Goal: Task Accomplishment & Management: Use online tool/utility

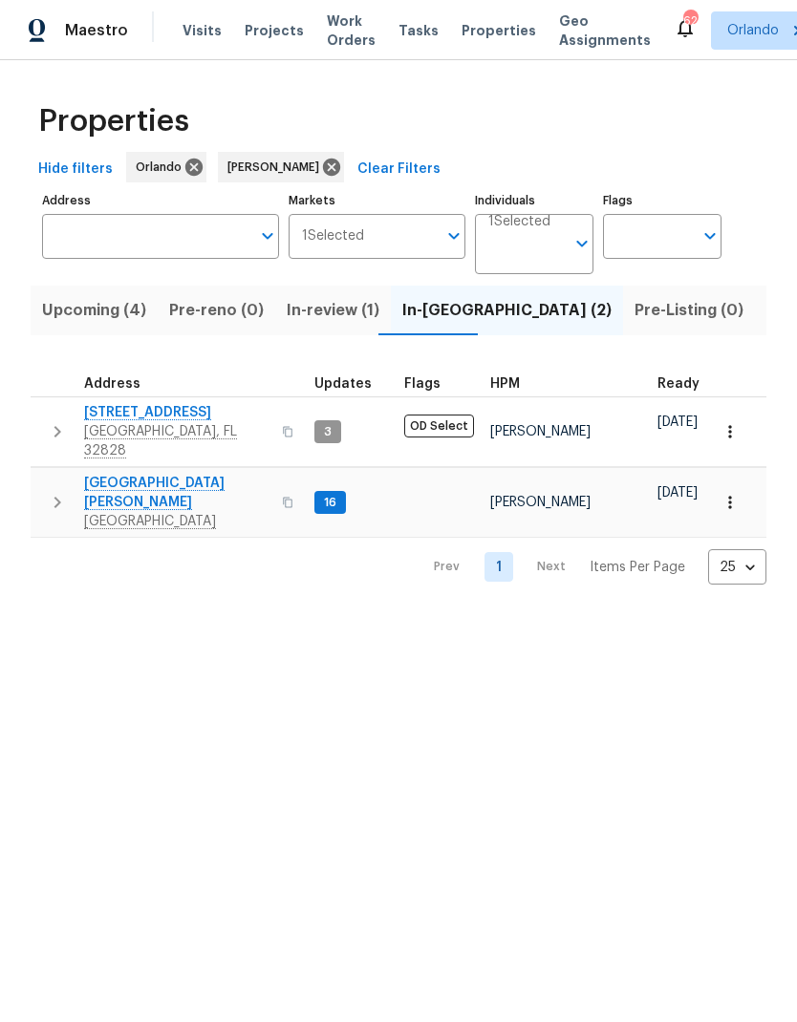
click at [114, 298] on span "Upcoming (4)" at bounding box center [94, 310] width 104 height 27
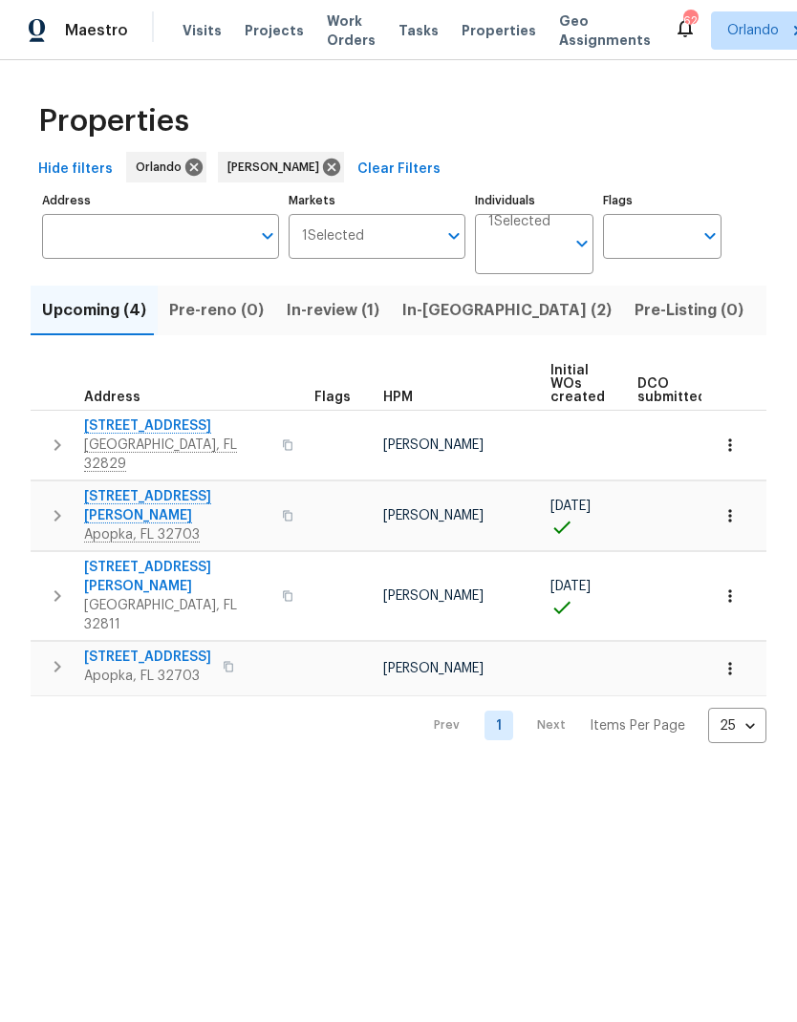
click at [337, 313] on span "In-review (1)" at bounding box center [333, 310] width 93 height 27
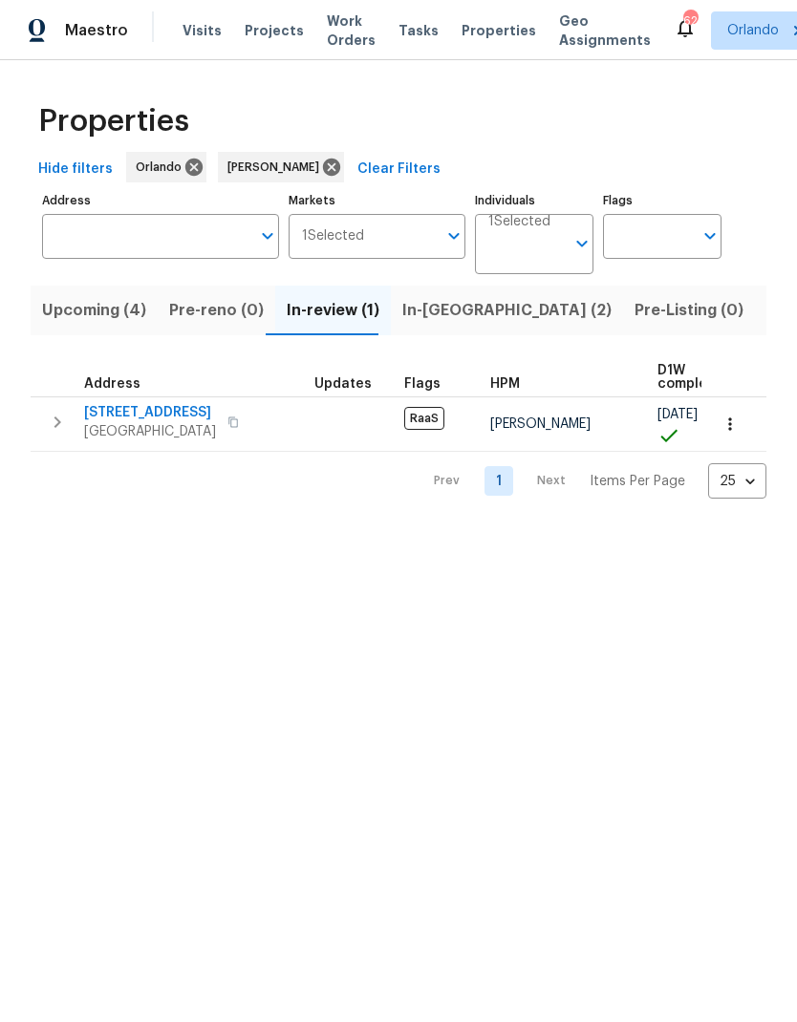
click at [440, 321] on span "In-reno (2)" at bounding box center [506, 310] width 209 height 27
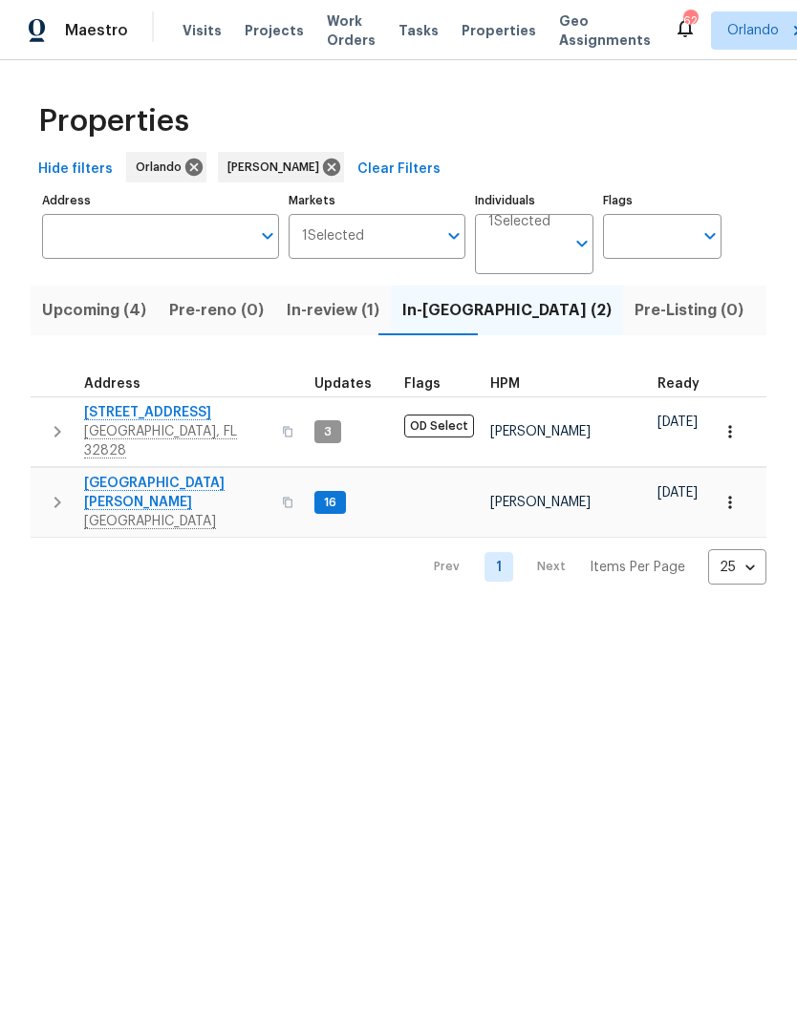
click at [163, 418] on span "2609 Windsorgate Ln" at bounding box center [177, 412] width 186 height 19
click at [143, 475] on span "7618 Brockbank Dr" at bounding box center [177, 493] width 186 height 38
click at [766, 312] on span "Listed (9)" at bounding box center [802, 310] width 73 height 27
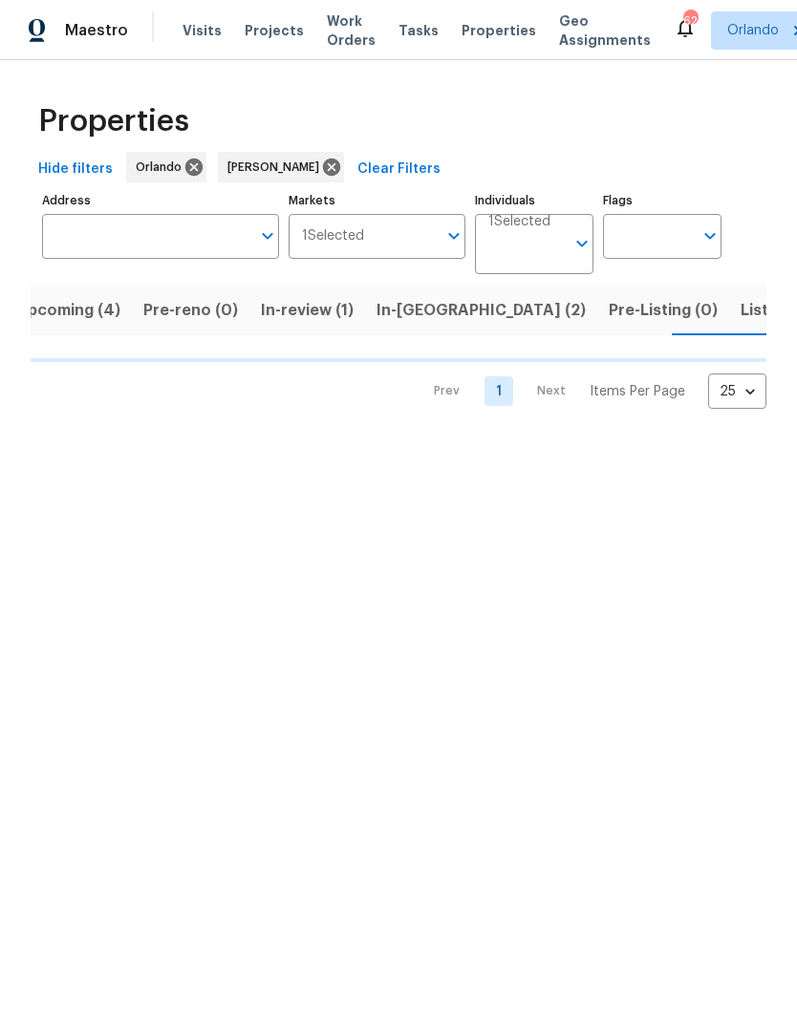
scroll to position [0, 26]
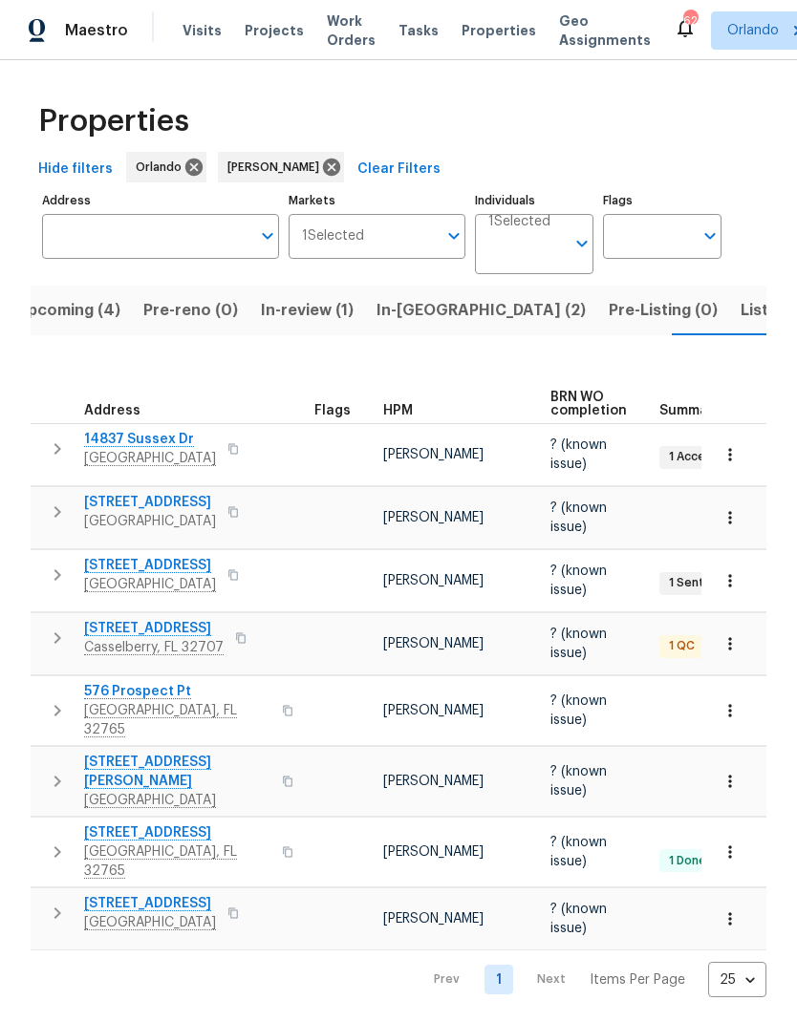
click at [148, 629] on span "412 Ranch Trl" at bounding box center [153, 628] width 139 height 19
click at [173, 562] on span "10472 Eastpark Lake Dr" at bounding box center [150, 565] width 132 height 19
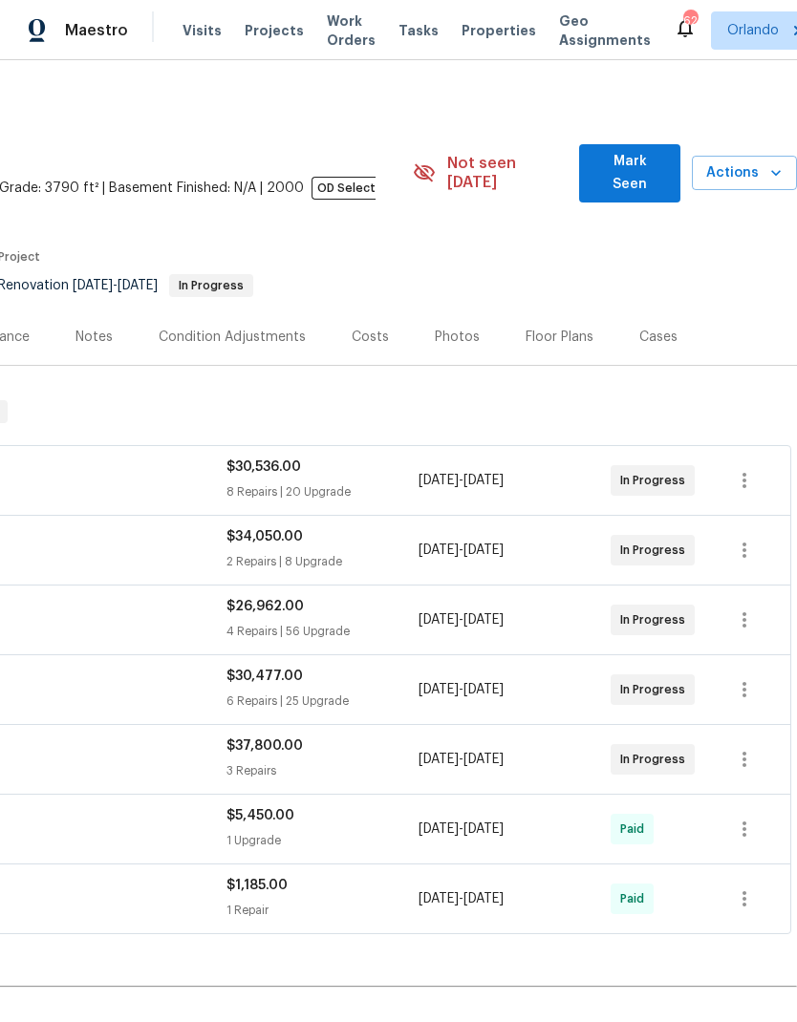
scroll to position [0, 283]
click at [656, 162] on span "Mark Seen" at bounding box center [629, 173] width 70 height 47
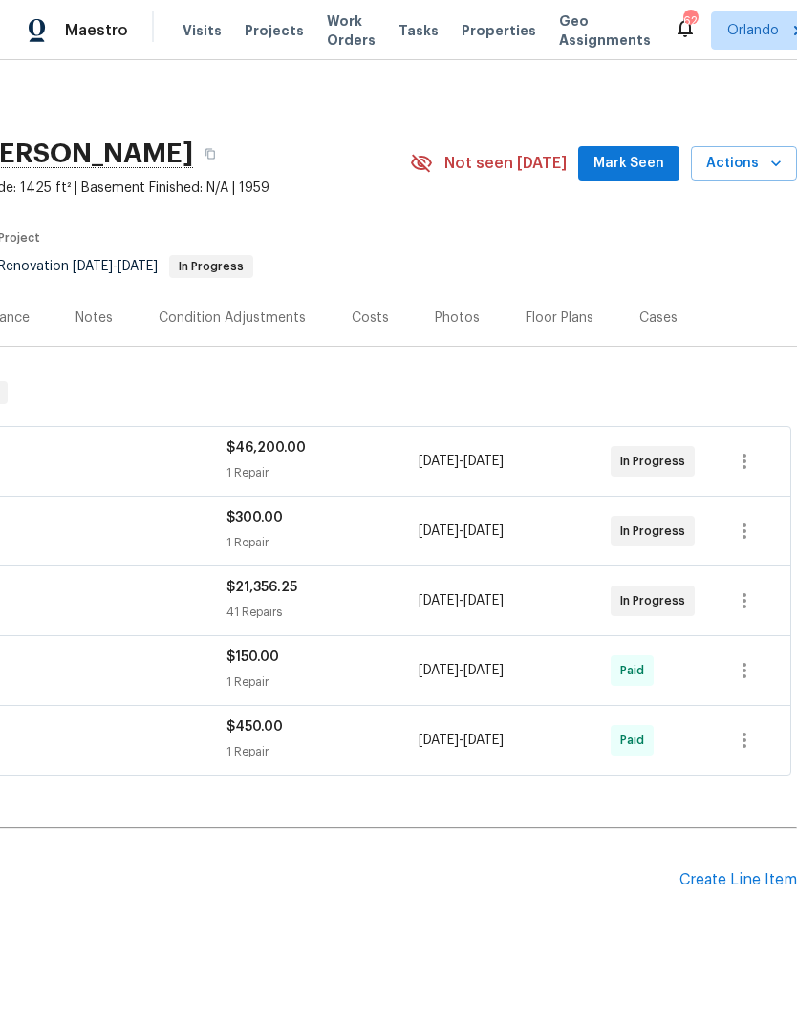
scroll to position [0, 283]
click at [646, 164] on span "Mark Seen" at bounding box center [628, 164] width 71 height 24
click at [759, 164] on span "Actions" at bounding box center [743, 164] width 75 height 24
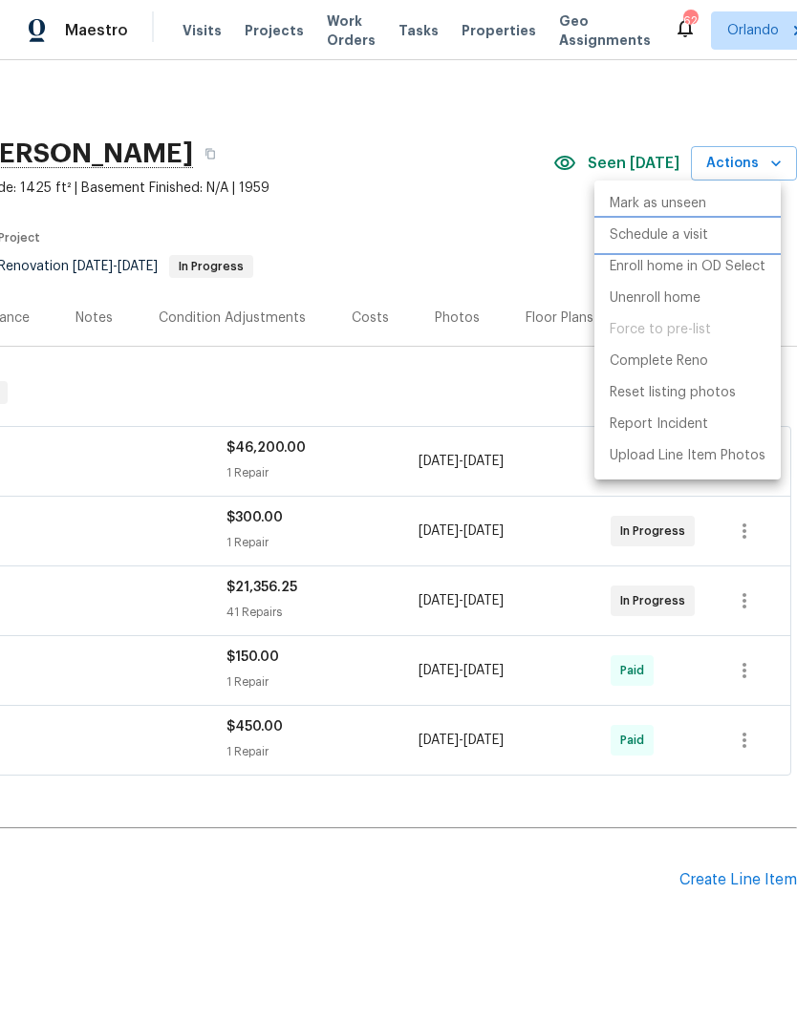
click at [687, 241] on p "Schedule a visit" at bounding box center [658, 235] width 98 height 20
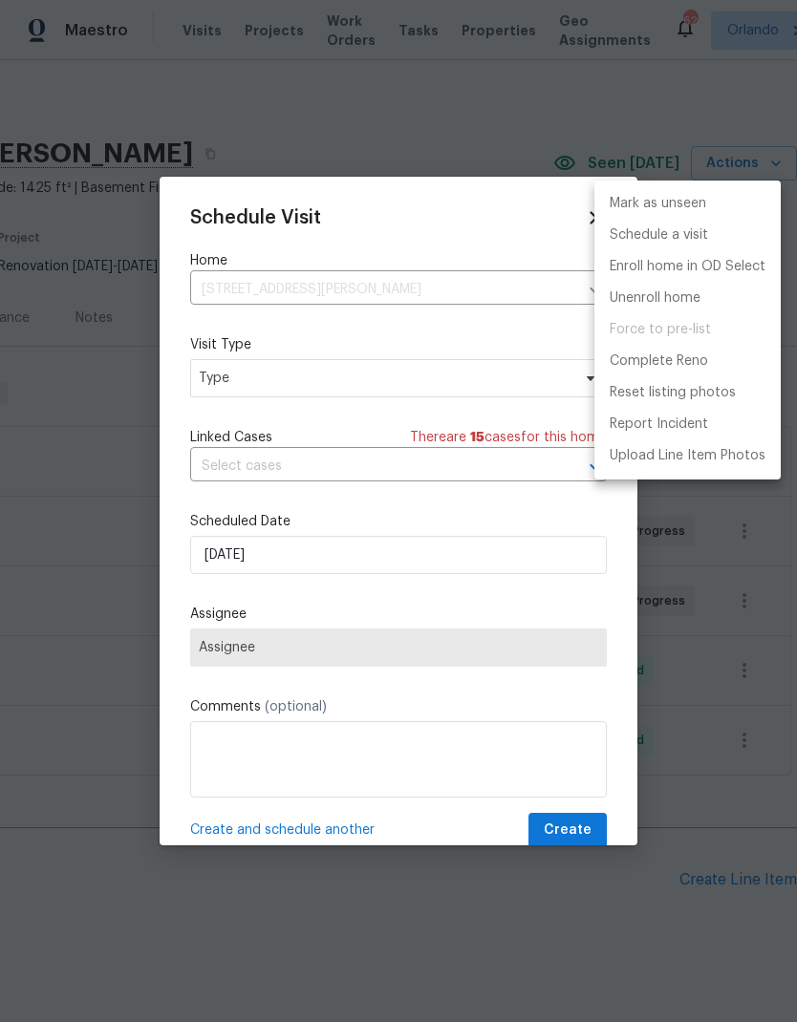
click at [355, 383] on div at bounding box center [398, 511] width 797 height 1022
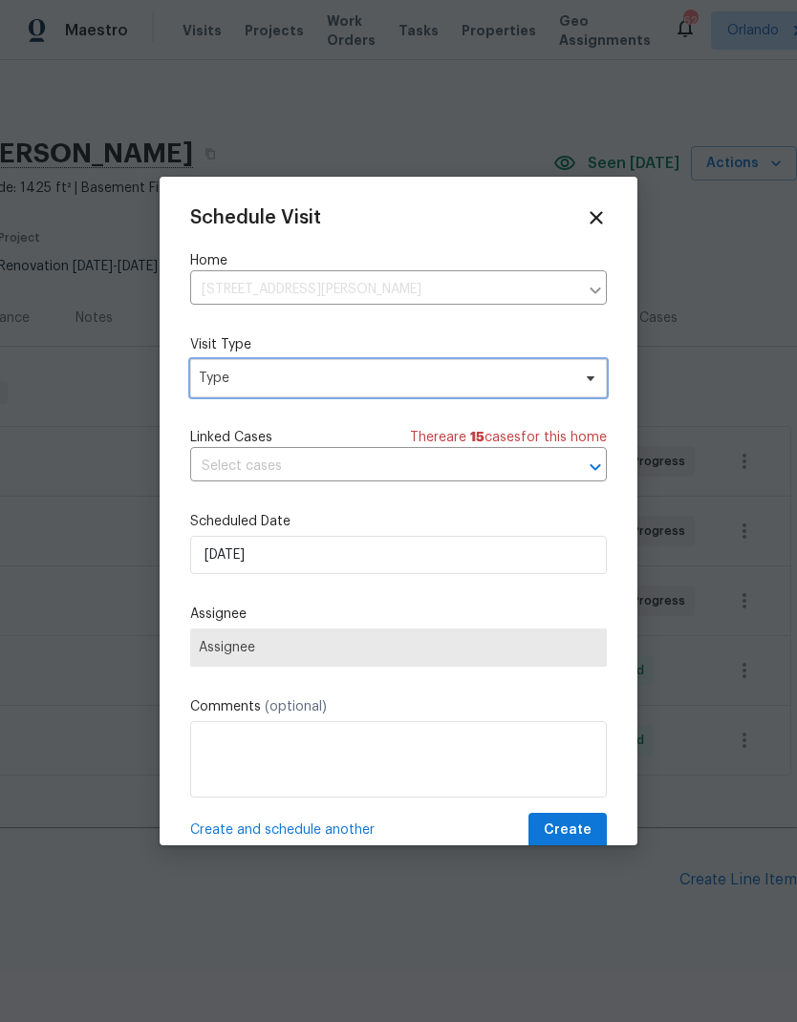
click at [383, 397] on span "Type" at bounding box center [398, 378] width 416 height 38
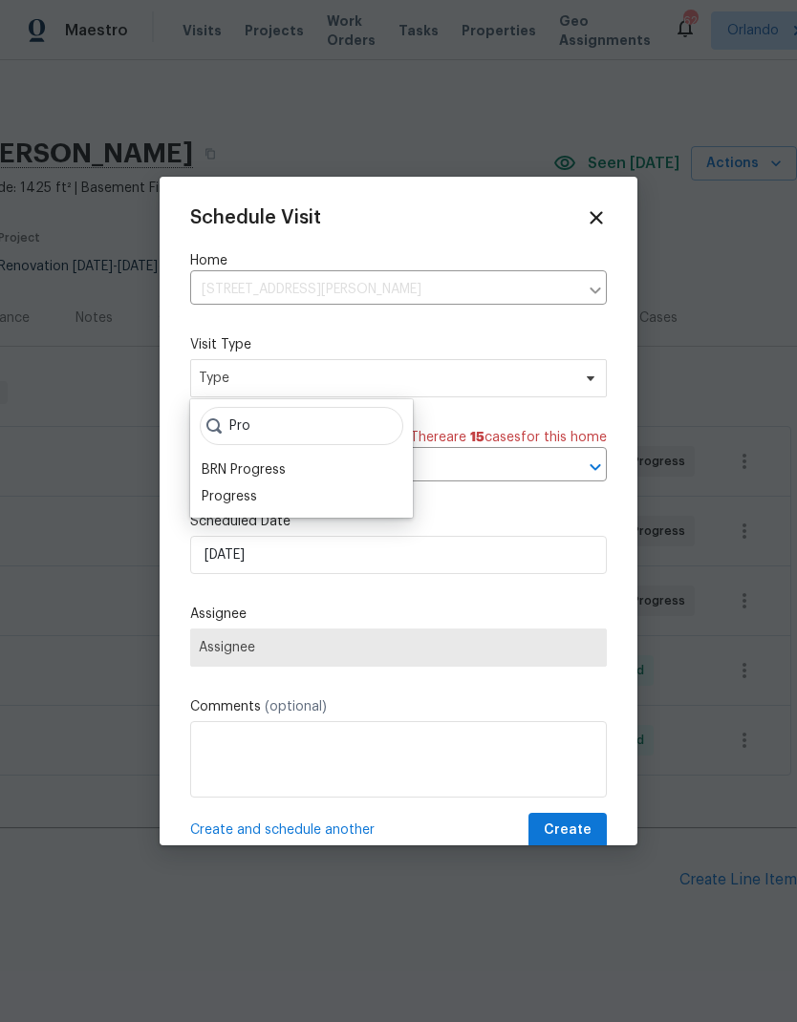
type input "Pro"
click at [231, 498] on div "Progress" at bounding box center [229, 496] width 55 height 19
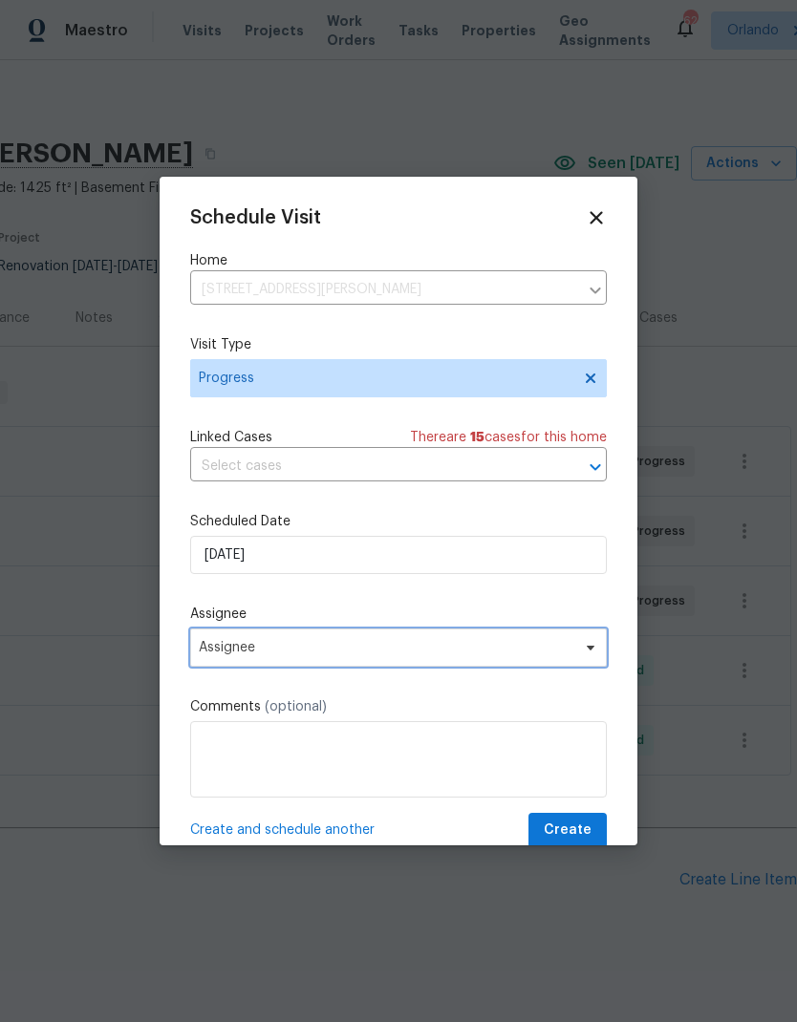
click at [346, 655] on span "Assignee" at bounding box center [386, 647] width 374 height 15
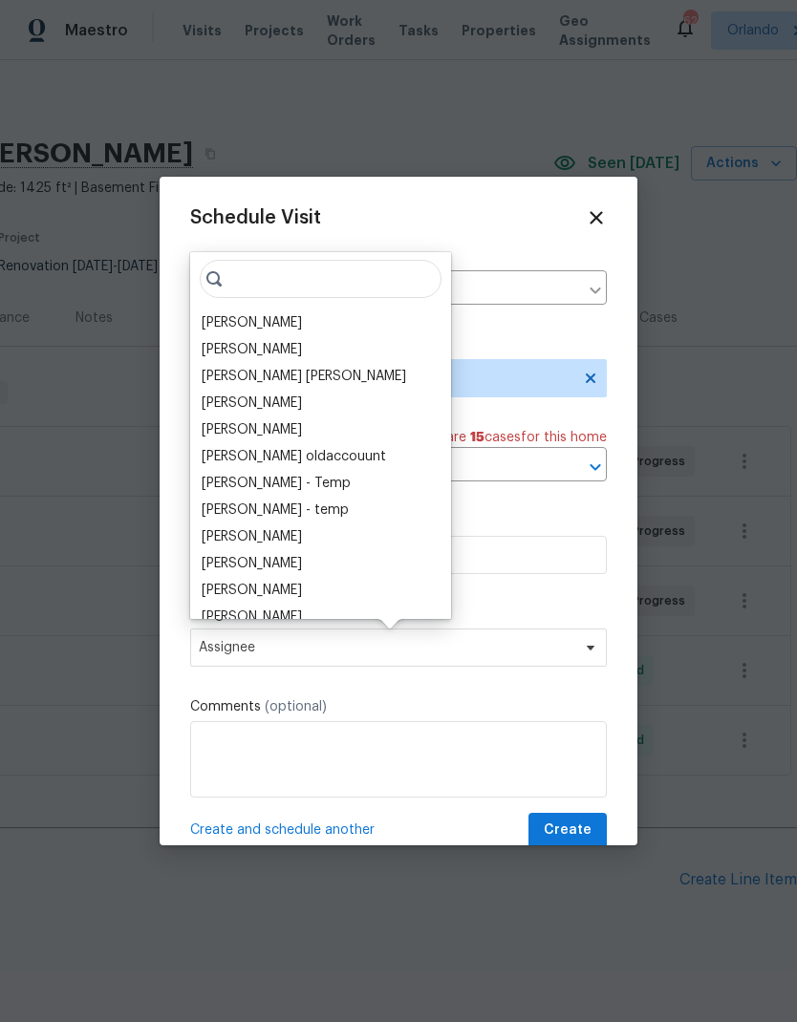
click at [247, 315] on div "[PERSON_NAME]" at bounding box center [252, 322] width 100 height 19
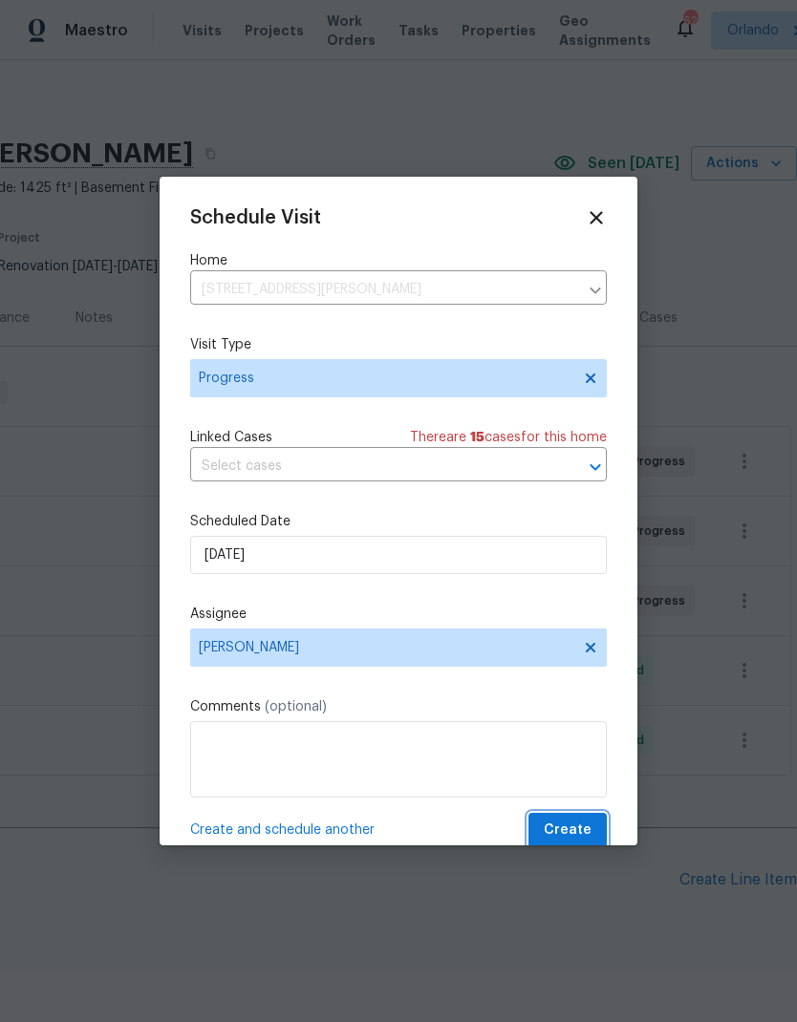
click at [579, 834] on span "Create" at bounding box center [567, 831] width 48 height 24
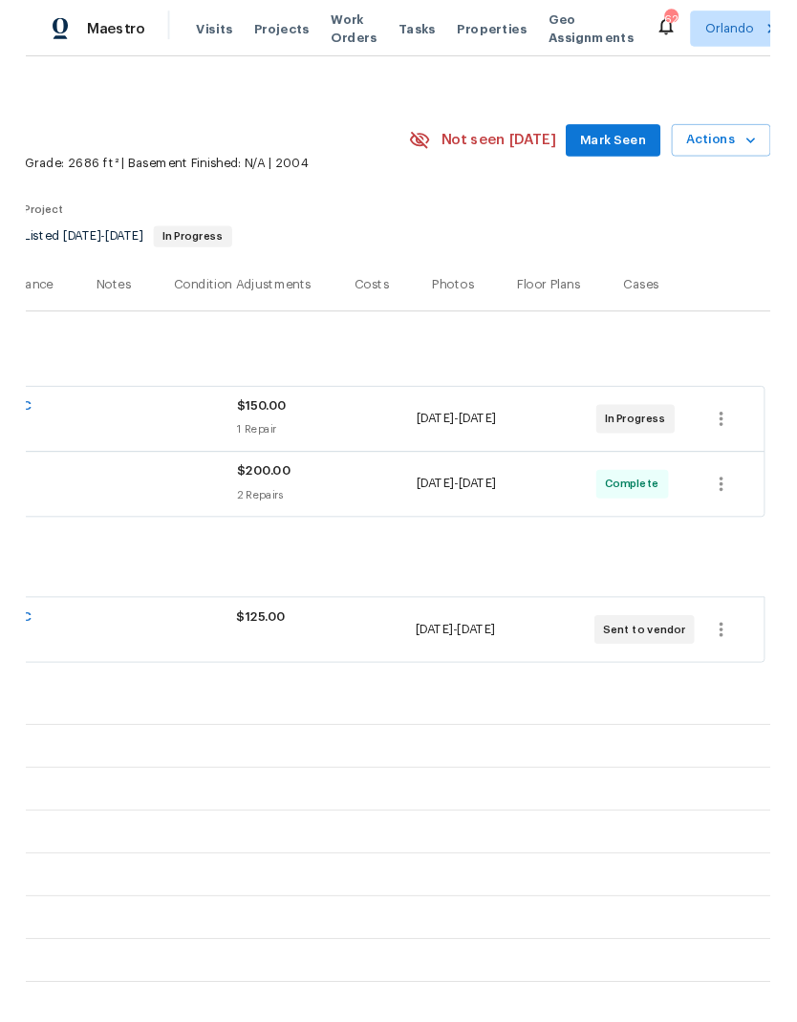
scroll to position [13, 283]
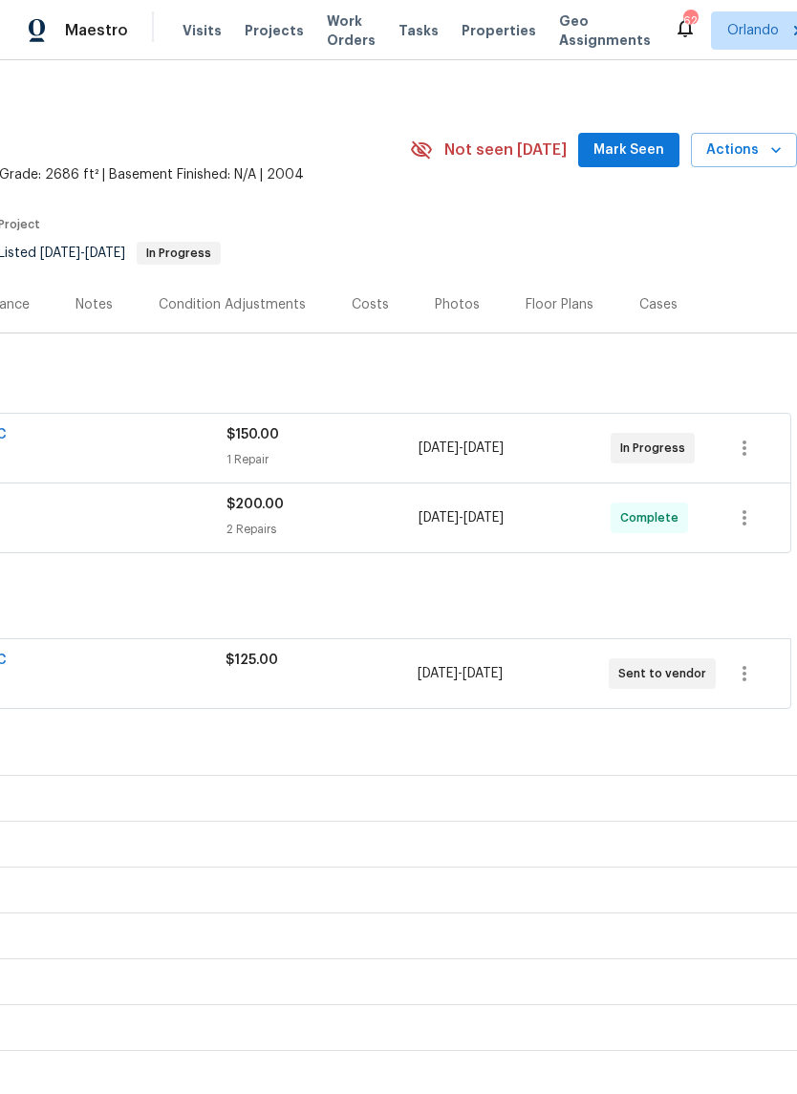
click at [763, 152] on span "Actions" at bounding box center [743, 150] width 75 height 24
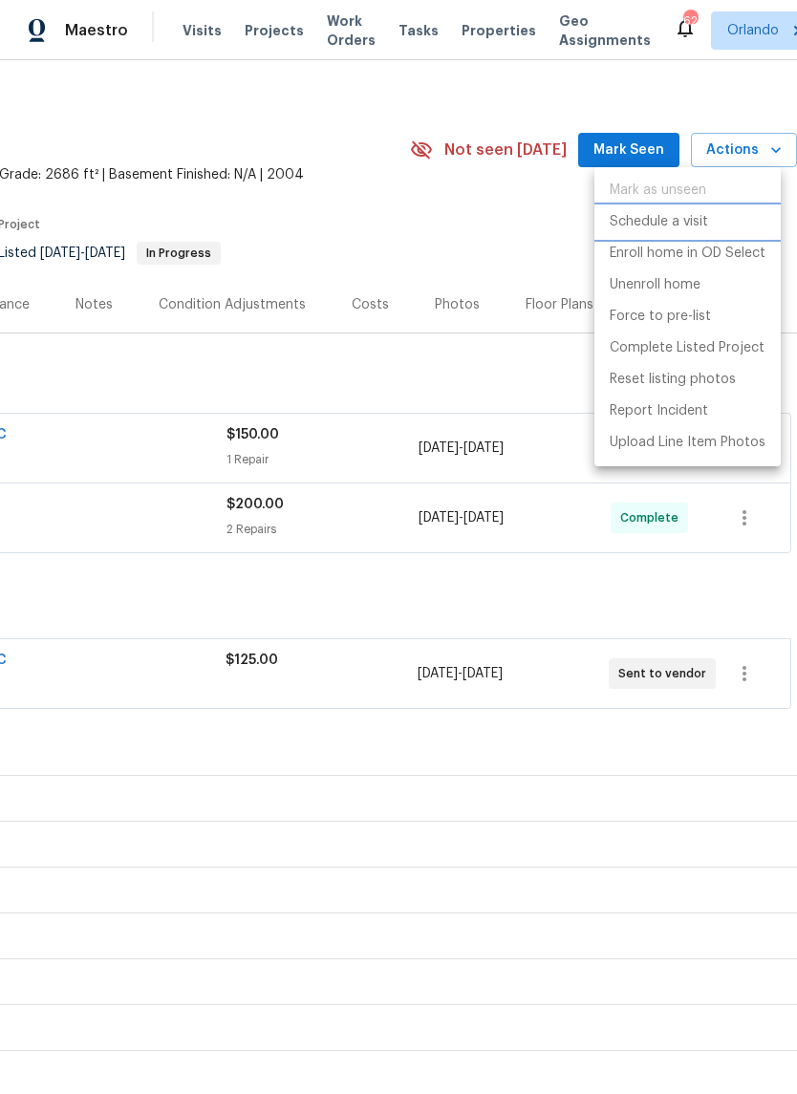
click at [688, 224] on p "Schedule a visit" at bounding box center [658, 222] width 98 height 20
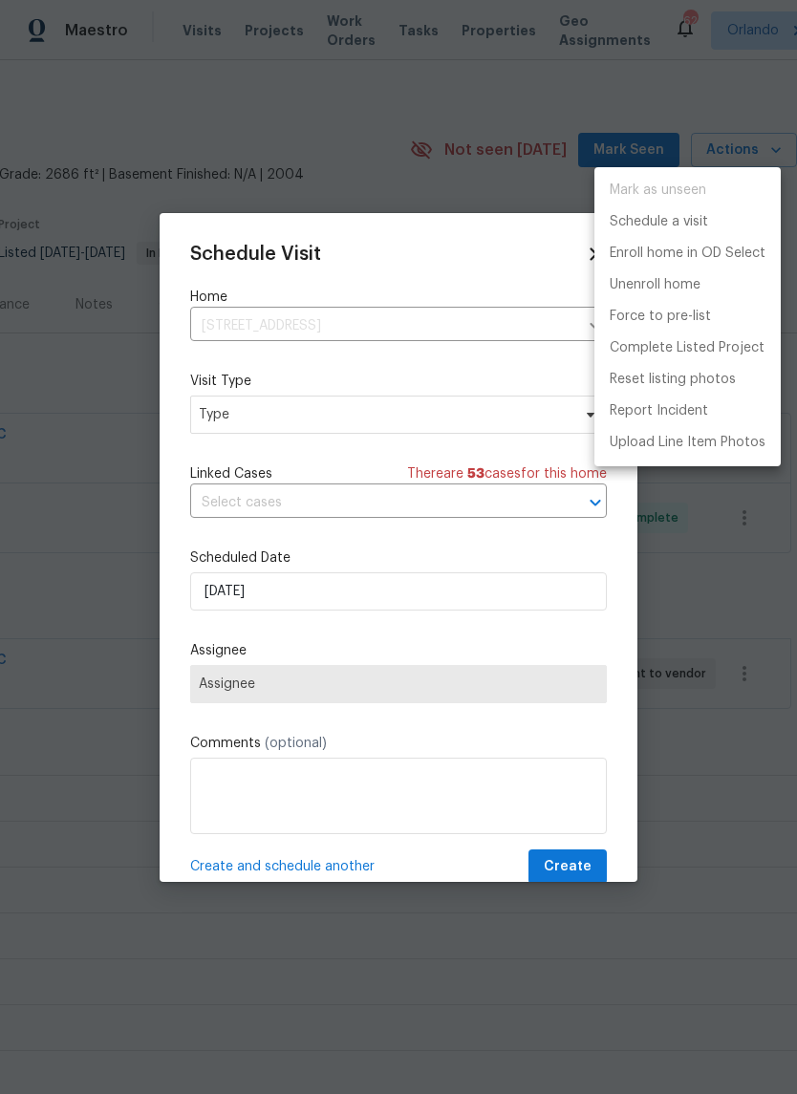
click at [474, 412] on div at bounding box center [398, 547] width 797 height 1094
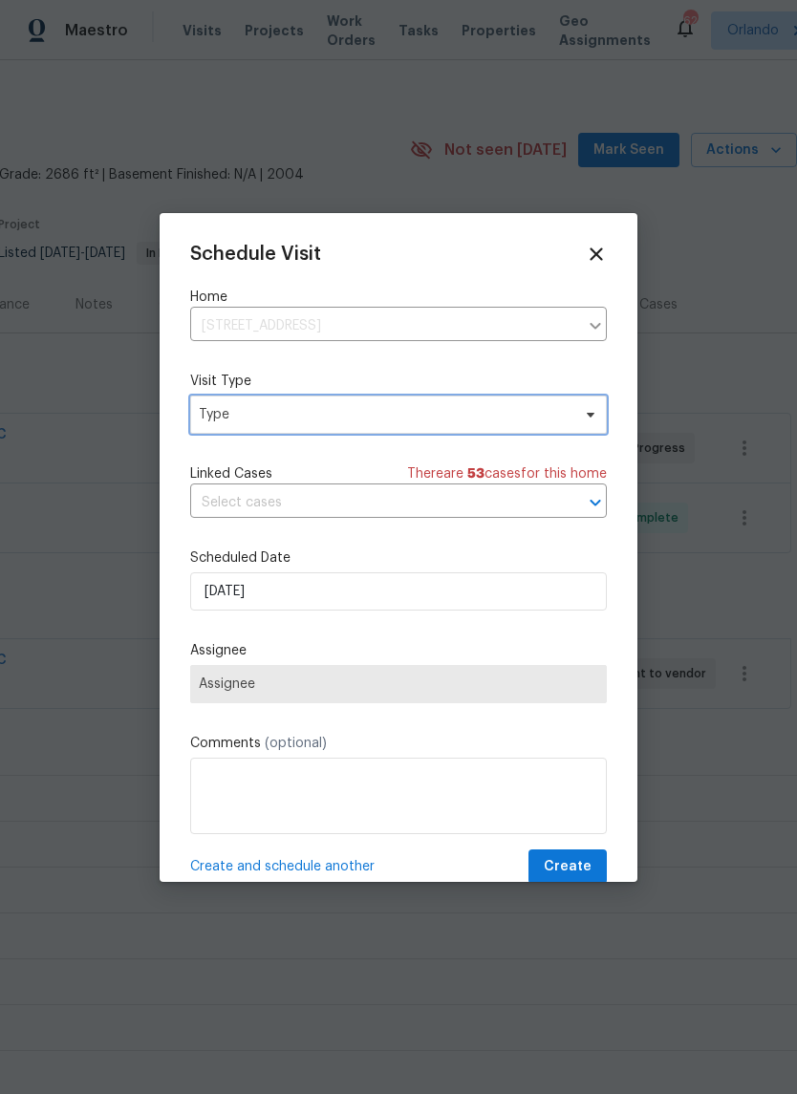
click at [537, 420] on span "Type" at bounding box center [385, 414] width 372 height 19
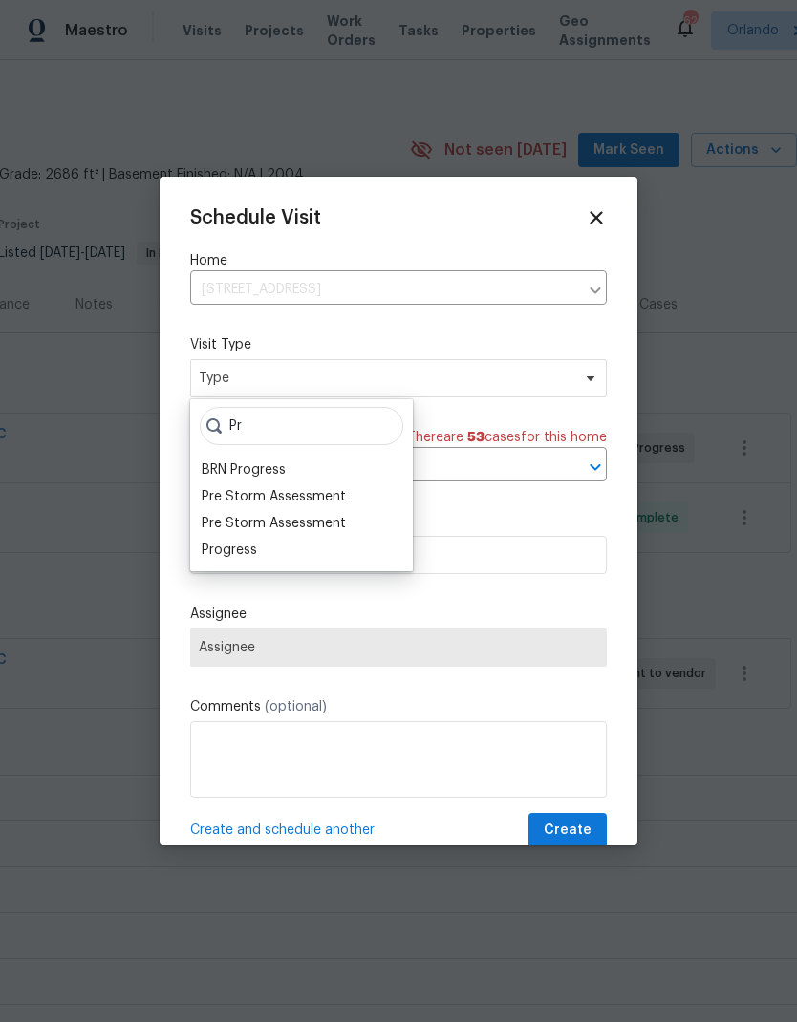
type input "Pr"
click at [234, 551] on div "Progress" at bounding box center [229, 550] width 55 height 19
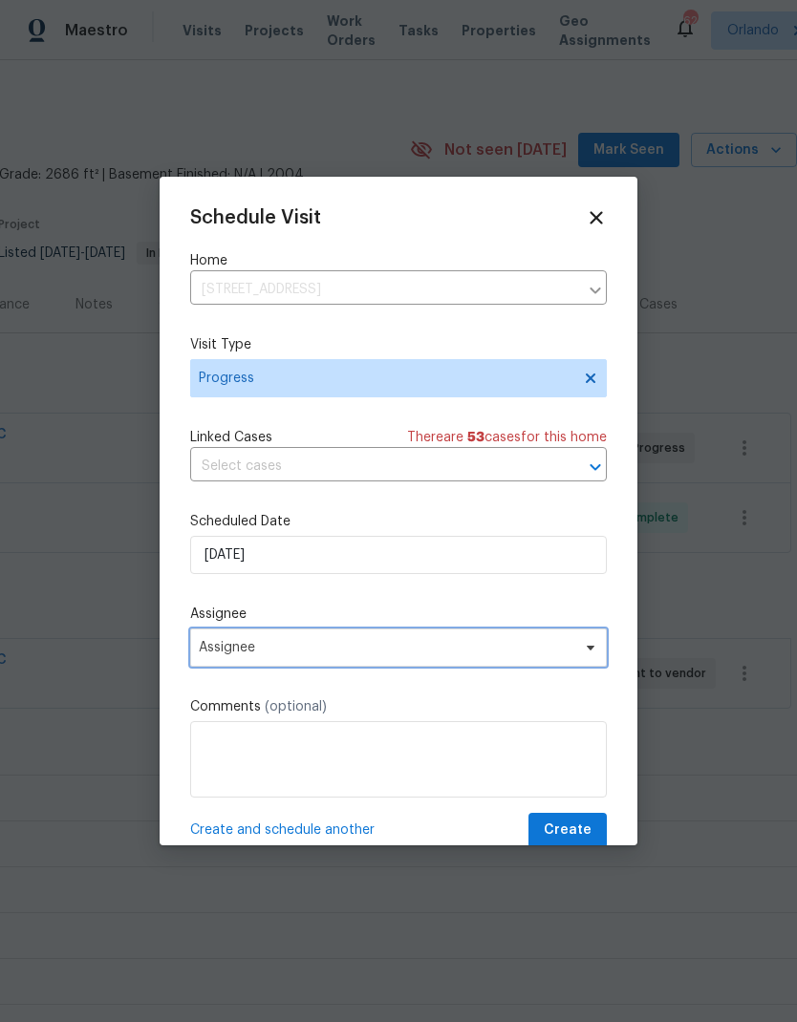
click at [439, 653] on span "Assignee" at bounding box center [386, 647] width 374 height 15
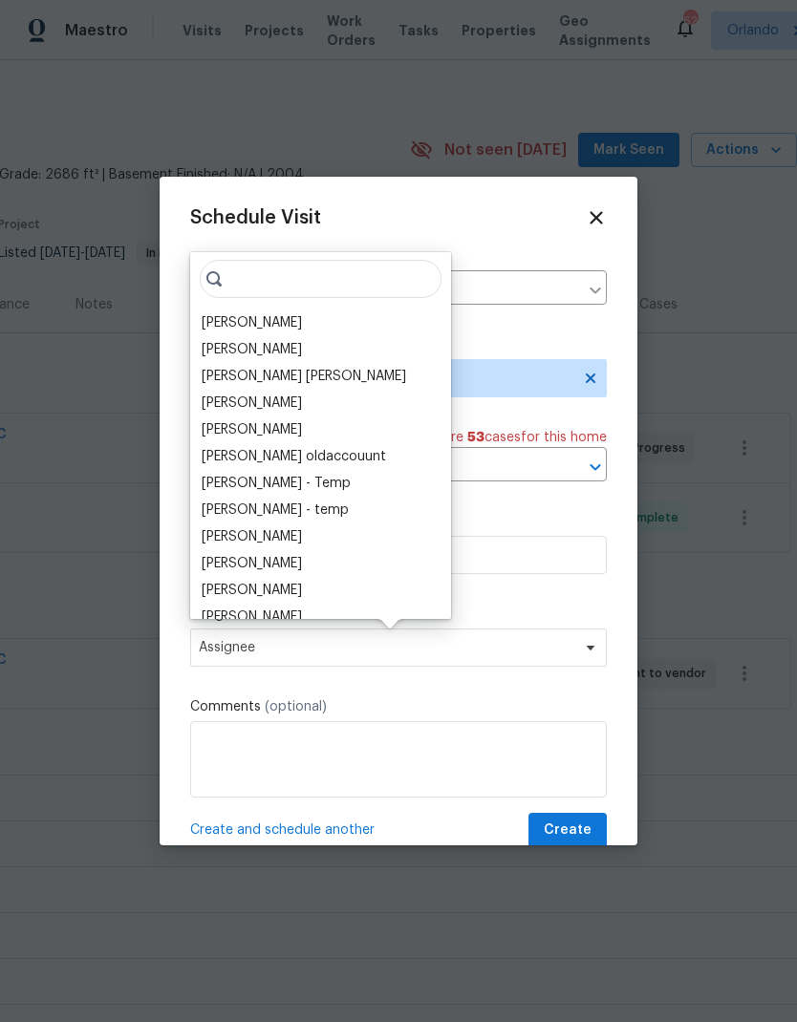
click at [264, 320] on div "[PERSON_NAME]" at bounding box center [252, 322] width 100 height 19
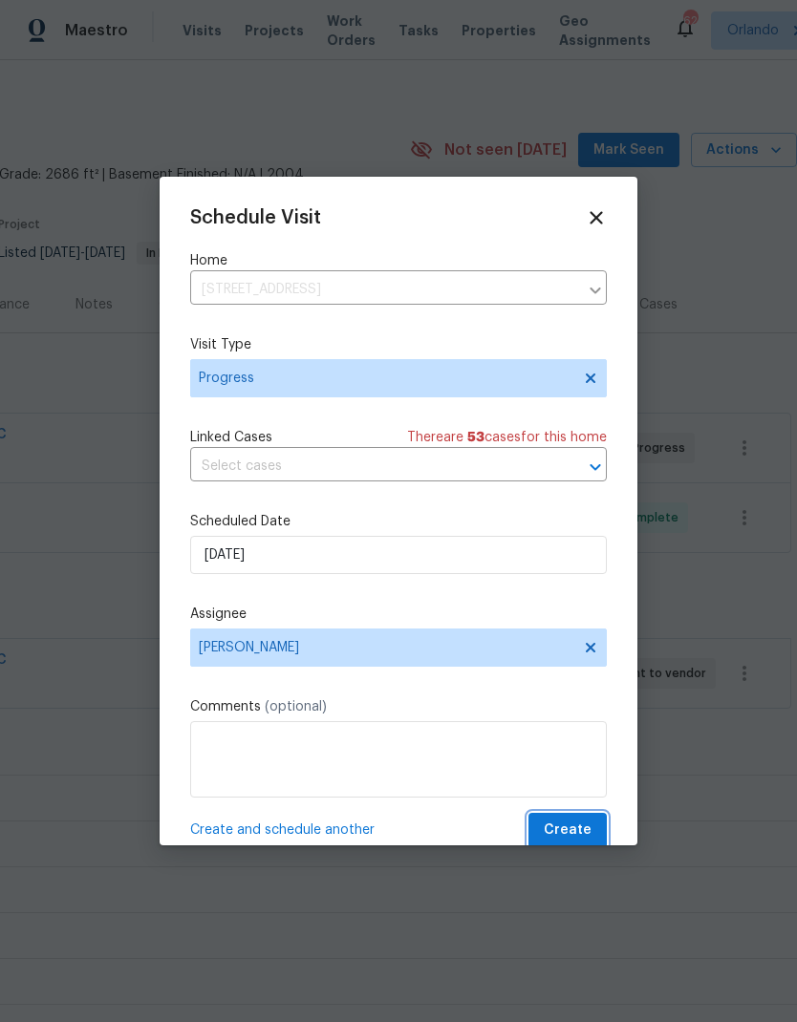
click at [567, 842] on span "Create" at bounding box center [567, 831] width 48 height 24
